Goal: Transaction & Acquisition: Purchase product/service

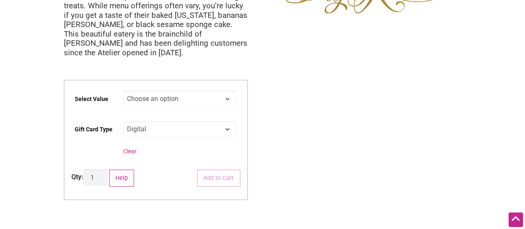
scroll to position [137, 0]
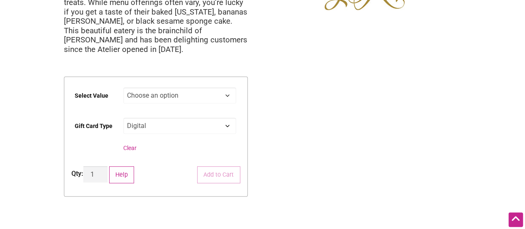
click at [220, 91] on select "Choose an option $25 $50 $100 $200 $500" at bounding box center [179, 95] width 113 height 16
click at [294, 105] on div "Intentionalist Spend like it matters 0 Add a Business Map Blog Store Offers Int…" at bounding box center [262, 151] width 525 height 577
click at [222, 124] on select "Choose an option Digital" at bounding box center [179, 125] width 113 height 16
click at [317, 151] on div "Intentionalist Spend like it matters 0 Add a Business Map Blog Store Offers Int…" at bounding box center [262, 151] width 525 height 577
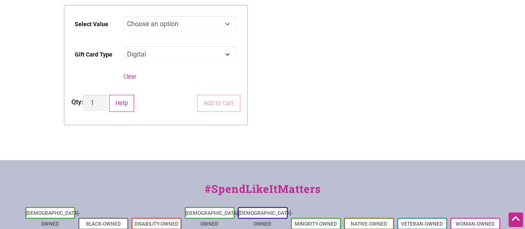
scroll to position [269, 0]
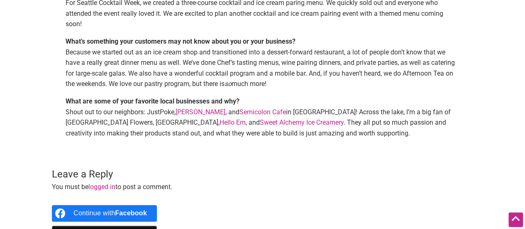
scroll to position [407, 0]
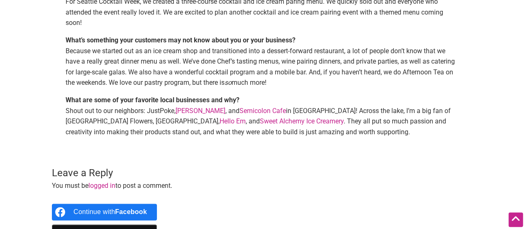
drag, startPoint x: 0, startPoint y: 0, endPoint x: 531, endPoint y: 117, distance: 543.4
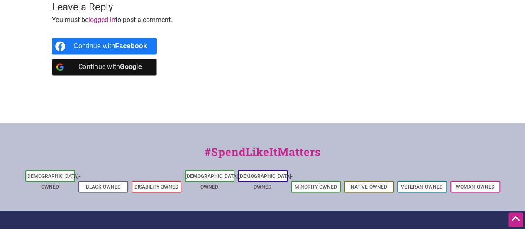
scroll to position [292, 0]
